Goal: Use online tool/utility: Utilize a website feature to perform a specific function

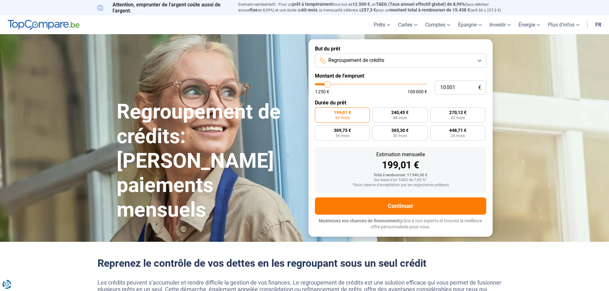
type input "11 250"
type input "11250"
type input "11 750"
type input "11750"
type input "12 000"
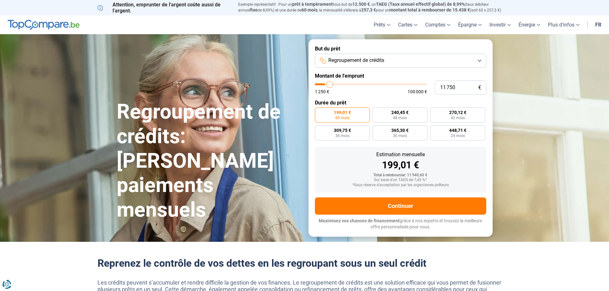
type input "12000"
type input "12 500"
type input "12500"
type input "13 250"
type input "13250"
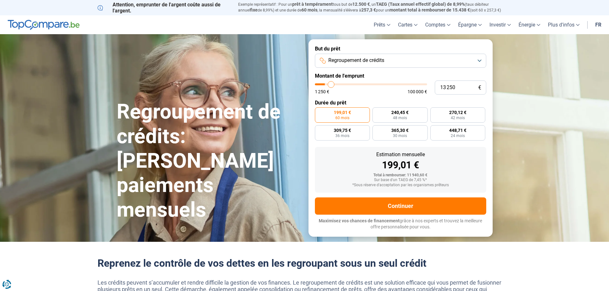
type input "14 500"
type input "14500"
type input "16 500"
type input "16500"
type input "18 750"
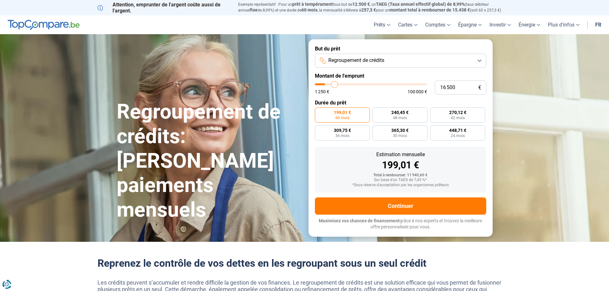
type input "18750"
type input "20 750"
type input "20750"
type input "22 750"
type input "22750"
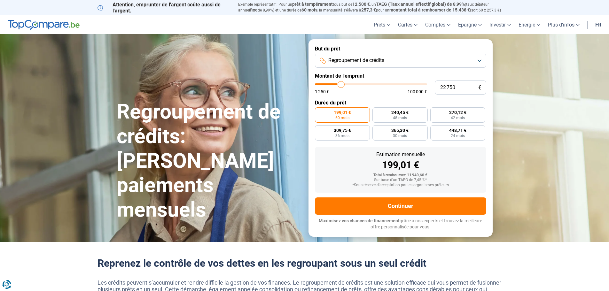
type input "23 750"
type input "23750"
type input "24 500"
type input "24500"
type input "24 750"
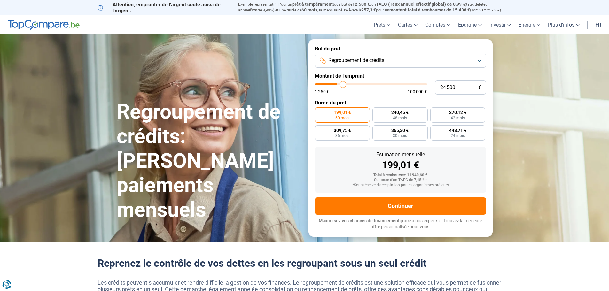
type input "24750"
type input "25 250"
type input "25250"
type input "26 000"
type input "26000"
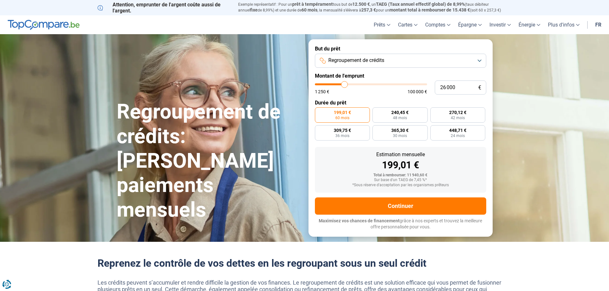
type input "26 250"
type input "26250"
type input "26 500"
type input "26500"
type input "26 750"
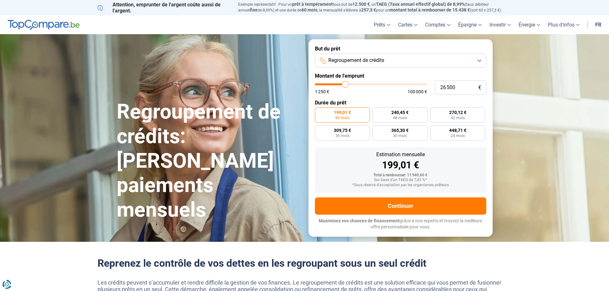
type input "26750"
type input "27 250"
type input "27250"
type input "27 500"
type input "27500"
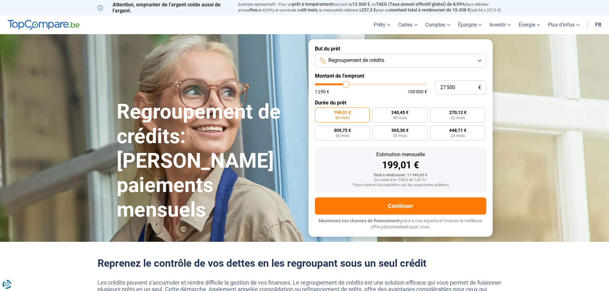
type input "27 750"
type input "27750"
type input "28 000"
type input "28000"
type input "28 750"
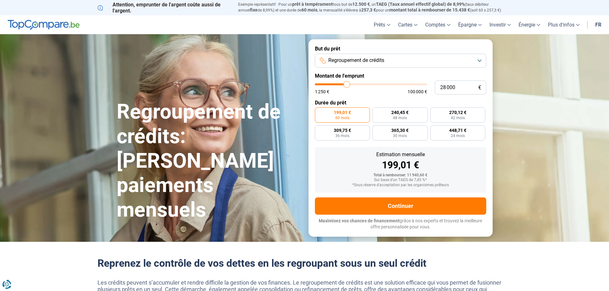
type input "28750"
type input "29 250"
type input "29250"
type input "29 500"
type input "29500"
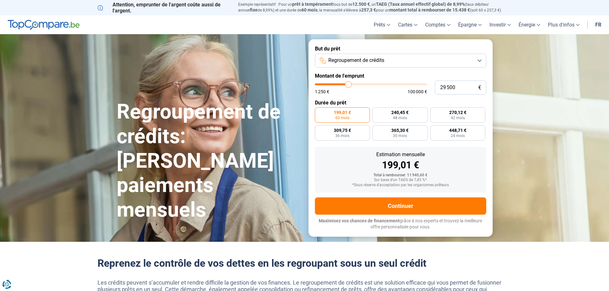
type input "29 750"
type input "29750"
type input "30 250"
type input "30250"
type input "30 750"
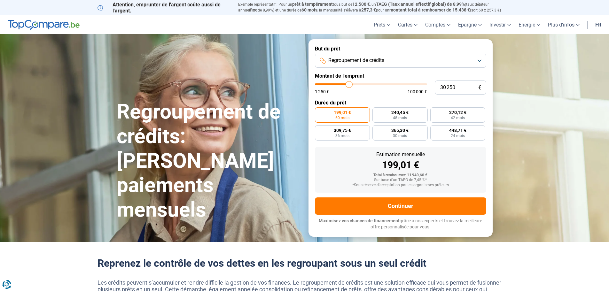
type input "30750"
type input "30 250"
type input "30250"
type input "29 750"
drag, startPoint x: 330, startPoint y: 84, endPoint x: 349, endPoint y: 83, distance: 18.5
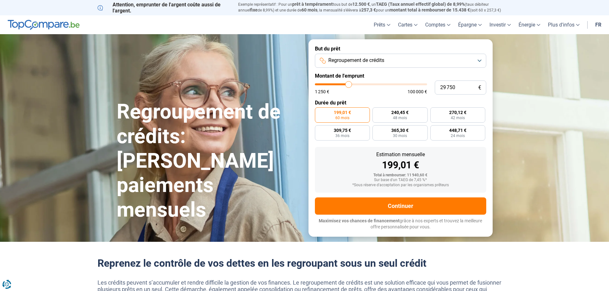
type input "29750"
click at [349, 83] on input "range" at bounding box center [371, 84] width 112 height 2
radio input "false"
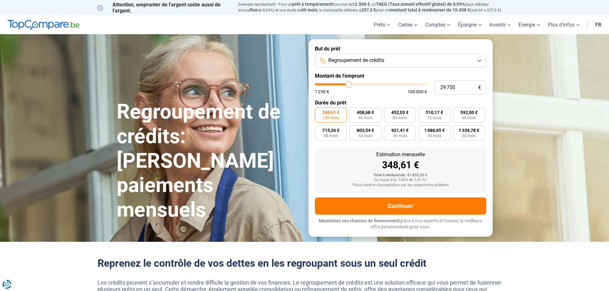
type input "29 500"
type input "29500"
type input "29 000"
type input "29000"
type input "28 750"
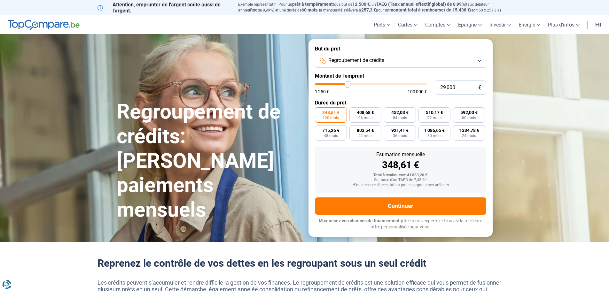
type input "28750"
type input "28 250"
type input "28250"
type input "28 000"
type input "28000"
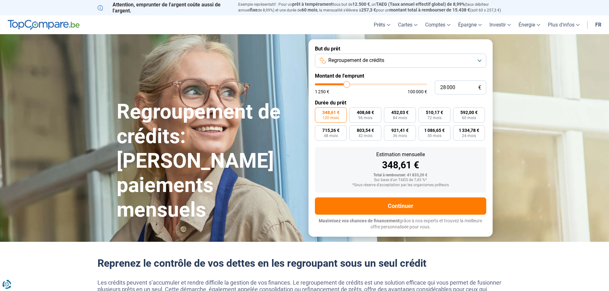
type input "27 750"
type input "27750"
type input "27 500"
type input "27500"
type input "27 250"
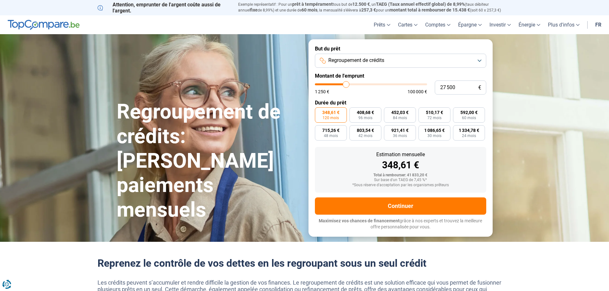
type input "27250"
type input "26 750"
type input "26750"
type input "26 500"
type input "26500"
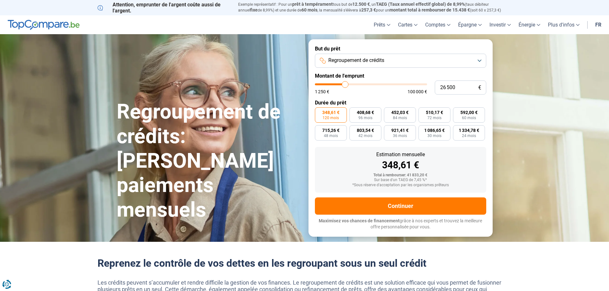
type input "26 250"
type input "26250"
type input "26 000"
type input "26000"
type input "25 750"
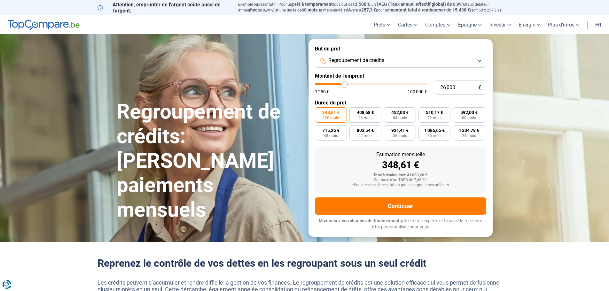
type input "25750"
type input "25 250"
type input "25250"
type input "25 000"
type input "25000"
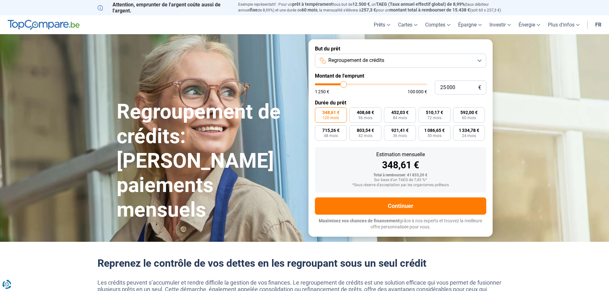
type input "24 750"
type input "24750"
type input "24 500"
type input "24500"
type input "24 250"
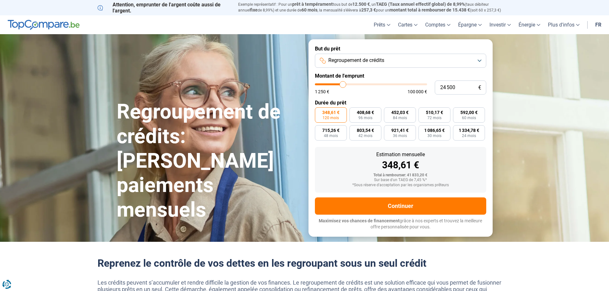
type input "24250"
type input "23 750"
type input "23750"
type input "23 500"
type input "23500"
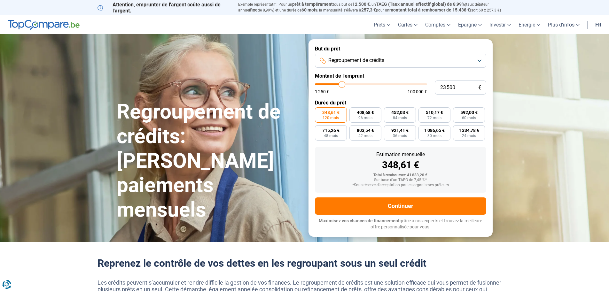
type input "23 250"
type input "23250"
type input "23 500"
type input "23500"
type input "23 750"
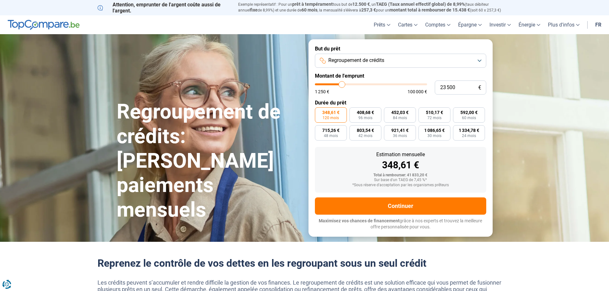
type input "23750"
type input "24 500"
type input "24500"
type input "24 750"
type input "24750"
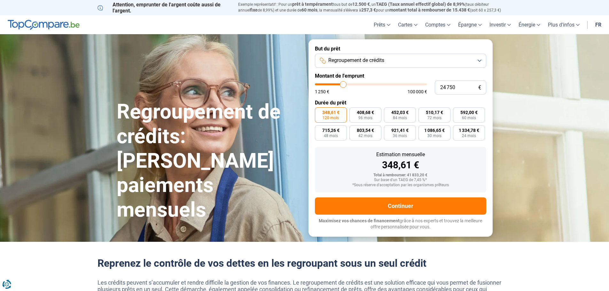
type input "25 000"
type input "25000"
type input "25 250"
drag, startPoint x: 348, startPoint y: 84, endPoint x: 344, endPoint y: 84, distance: 4.5
type input "25250"
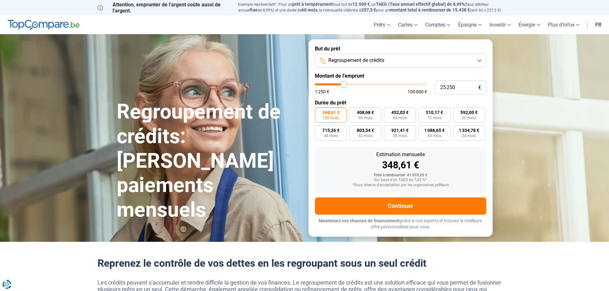
click at [344, 84] on input "range" at bounding box center [371, 84] width 112 height 2
click at [365, 94] on div "1 250 € 100 000 €" at bounding box center [371, 91] width 112 height 4
click at [396, 58] on button "Regroupement de crédits" at bounding box center [400, 61] width 171 height 14
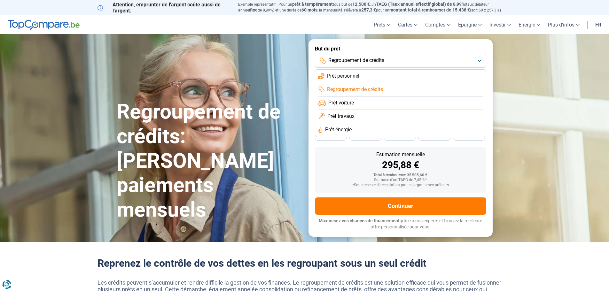
click at [421, 59] on button "Regroupement de crédits" at bounding box center [400, 61] width 171 height 14
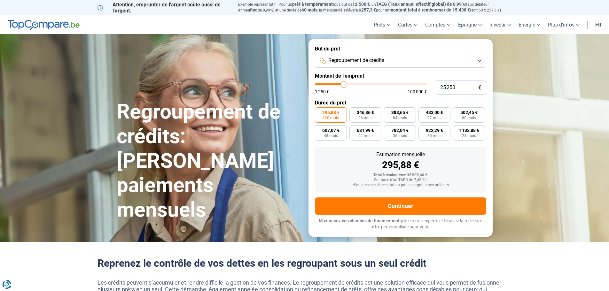
click at [521, 70] on section "Regroupement de crédits: [PERSON_NAME] paiements mensuels Regroupement de crédi…" at bounding box center [304, 137] width 609 height 207
